Goal: Complete application form

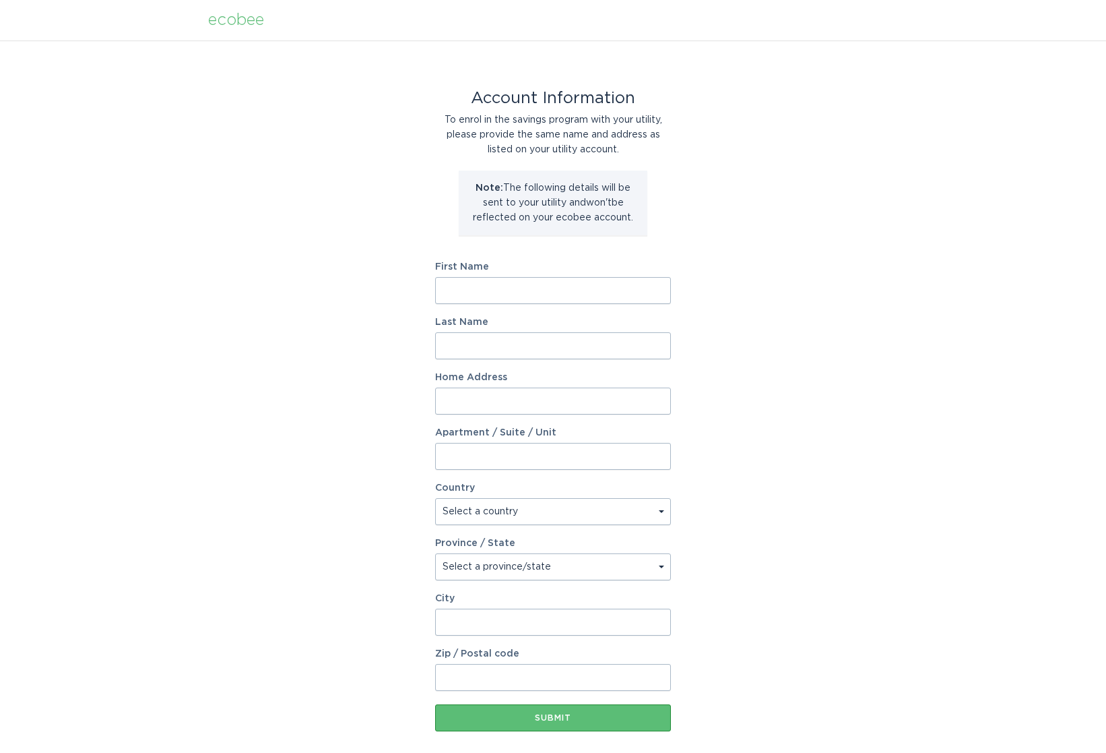
click at [574, 293] on input "First Name" at bounding box center [553, 290] width 236 height 27
type input "Rockwell"
type input "[PERSON_NAME]"
type input "[STREET_ADDRESS][GEOGRAPHIC_DATA][STREET_ADDRESS]"
select select "US"
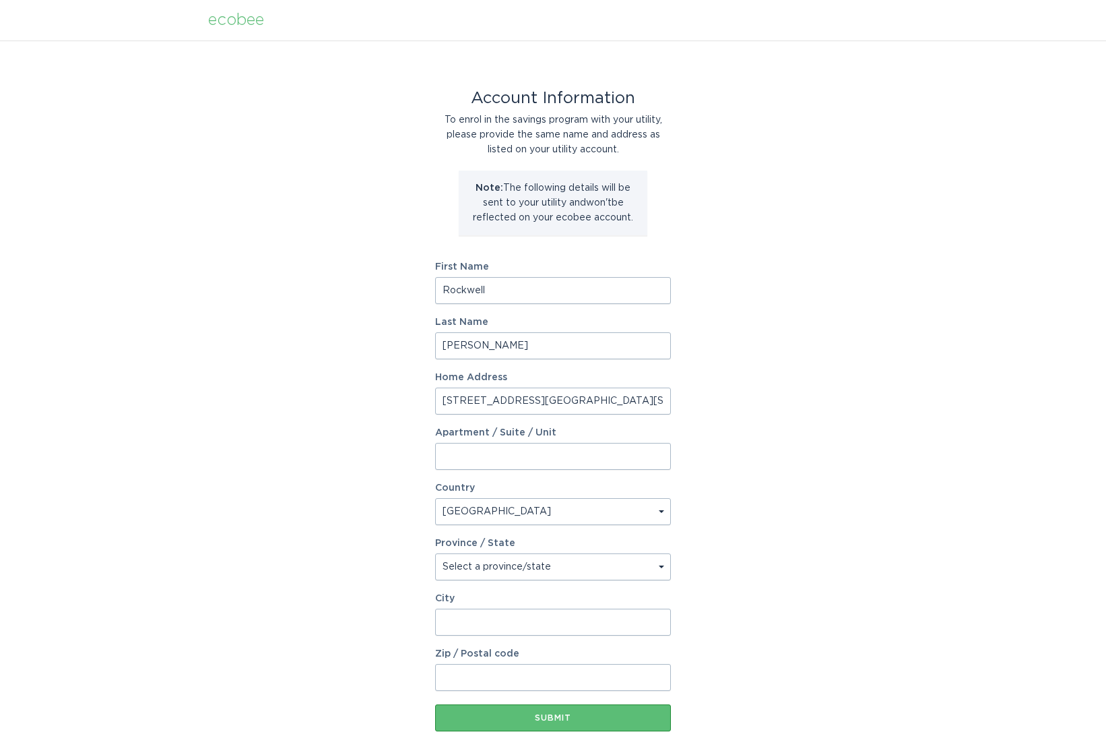
type input "Austin"
type input "78704"
select select "[GEOGRAPHIC_DATA]"
click at [533, 290] on input "Rockwell" at bounding box center [553, 290] width 236 height 27
type input "[PERSON_NAME]"
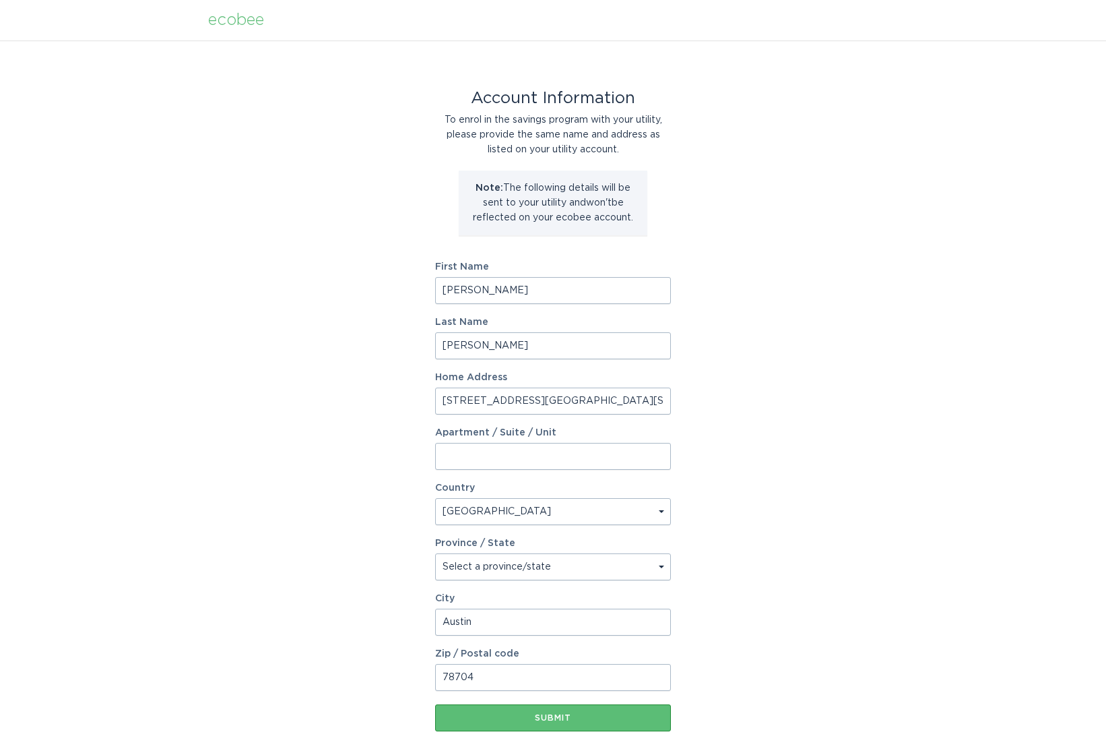
click at [528, 344] on input "[PERSON_NAME]" at bounding box center [553, 345] width 236 height 27
type input "[PERSON_NAME]"
drag, startPoint x: 526, startPoint y: 404, endPoint x: 646, endPoint y: 396, distance: 120.2
click at [646, 396] on input "[STREET_ADDRESS][GEOGRAPHIC_DATA][STREET_ADDRESS]" at bounding box center [553, 400] width 236 height 27
type input "[STREET_ADDRESS]"
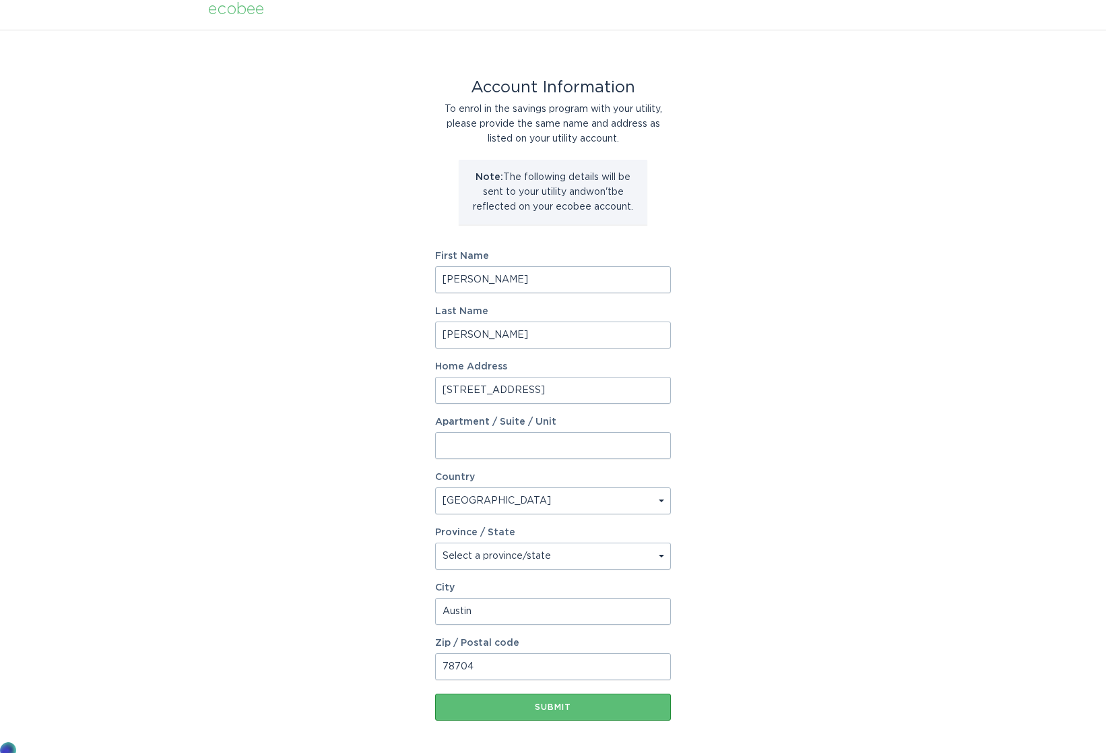
scroll to position [67, 0]
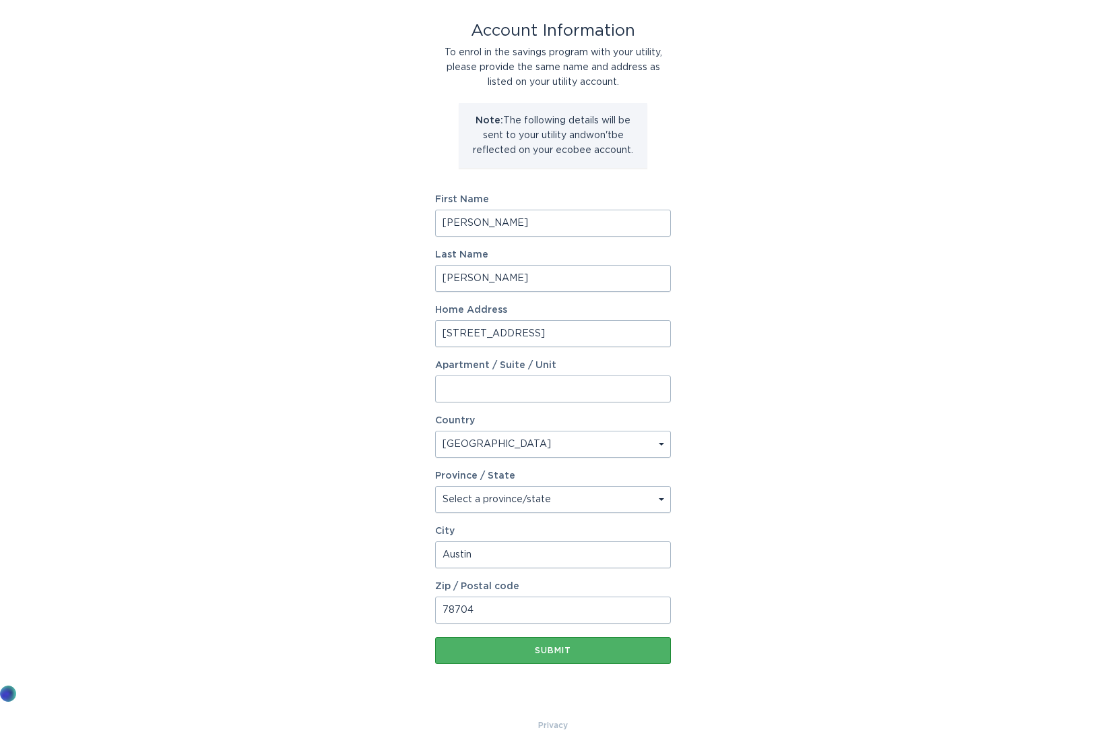
click at [617, 660] on button "Submit" at bounding box center [553, 650] width 236 height 27
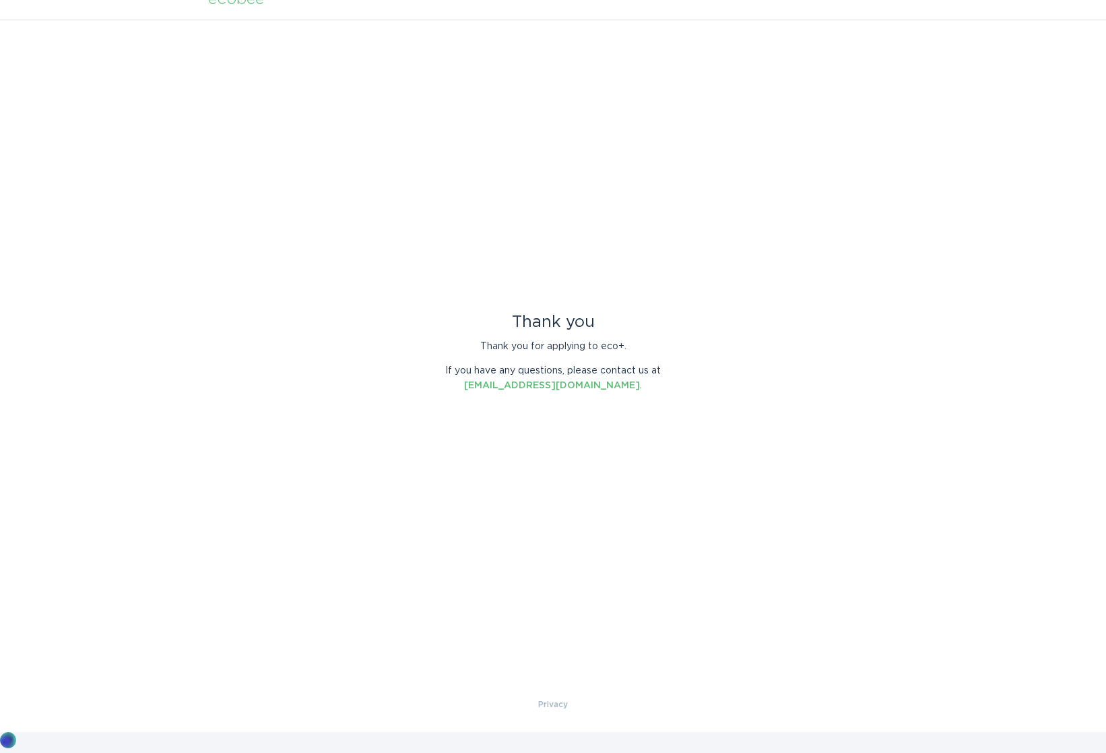
scroll to position [0, 0]
